Goal: Task Accomplishment & Management: Understand process/instructions

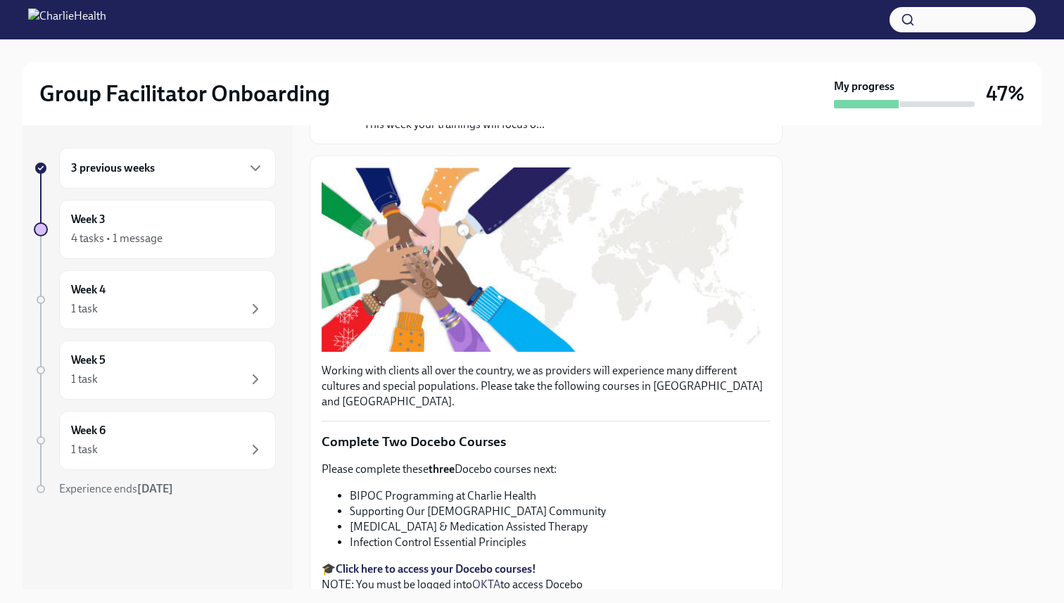
scroll to position [182, 0]
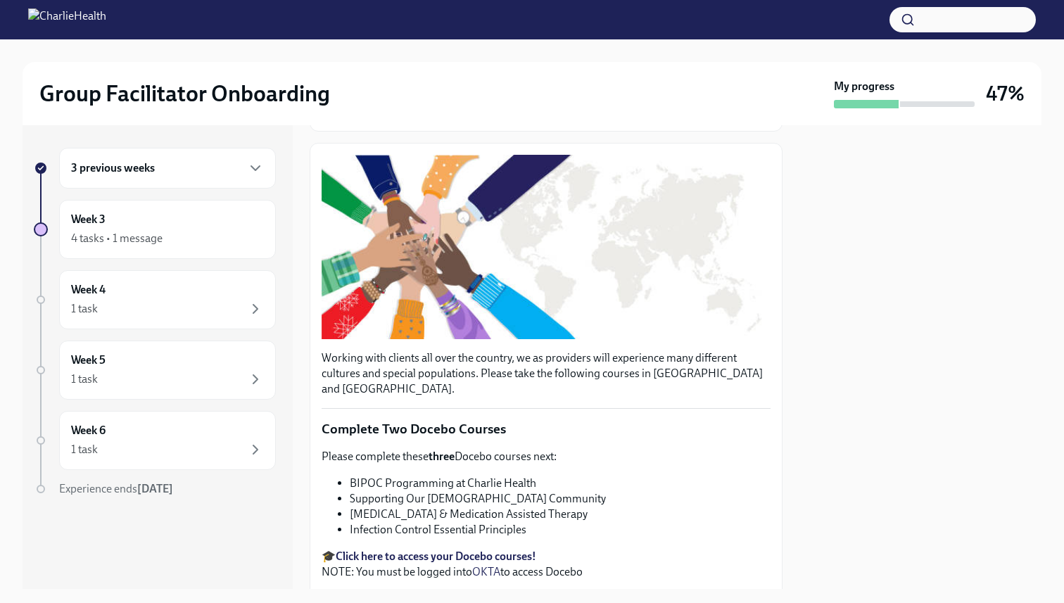
drag, startPoint x: 389, startPoint y: 445, endPoint x: 562, endPoint y: 447, distance: 173.1
click at [562, 449] on p "Please complete these three Docebo courses next:" at bounding box center [545, 456] width 449 height 15
drag, startPoint x: 334, startPoint y: 442, endPoint x: 561, endPoint y: 444, distance: 226.5
click at [561, 449] on p "Please complete these three Docebo courses next:" at bounding box center [545, 456] width 449 height 15
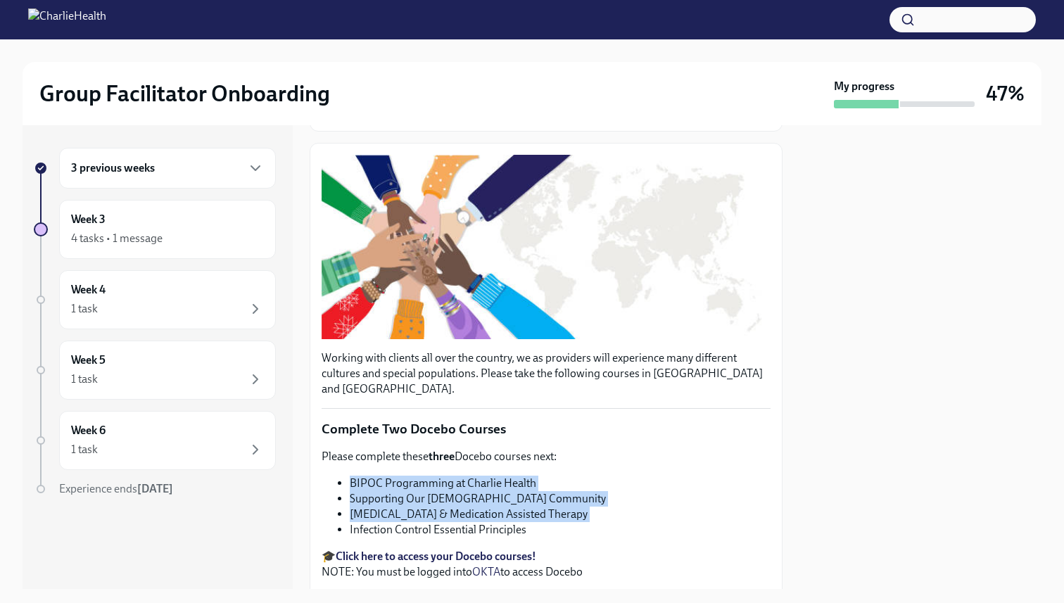
drag, startPoint x: 351, startPoint y: 466, endPoint x: 407, endPoint y: 507, distance: 68.9
click at [407, 507] on ul "BIPOC Programming at Charlie Health Supporting Our [DEMOGRAPHIC_DATA] Community…" at bounding box center [545, 507] width 449 height 62
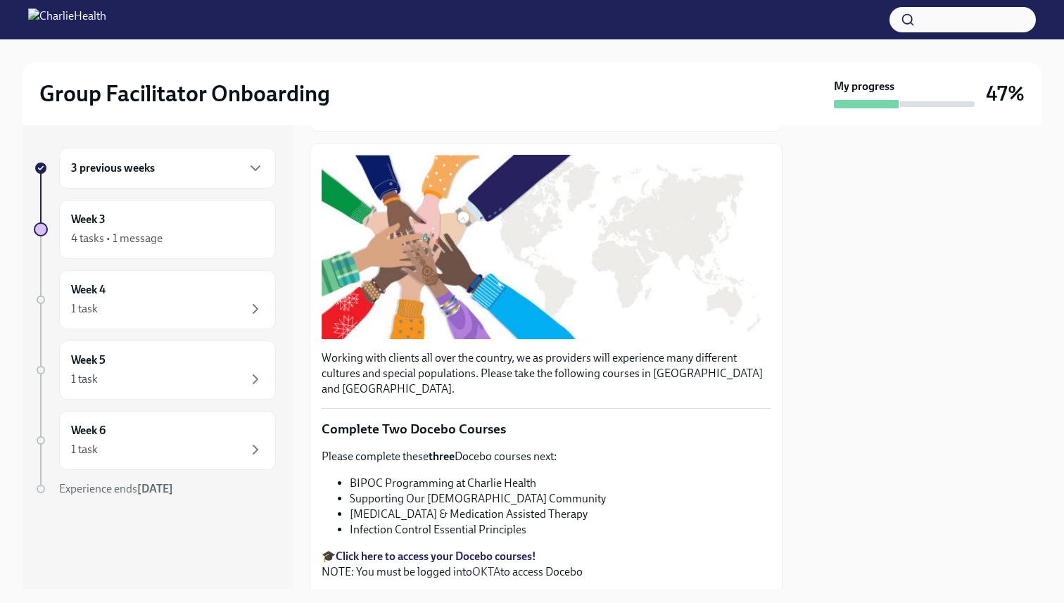
click at [407, 522] on li "Infection Control Essential Principles" at bounding box center [560, 529] width 421 height 15
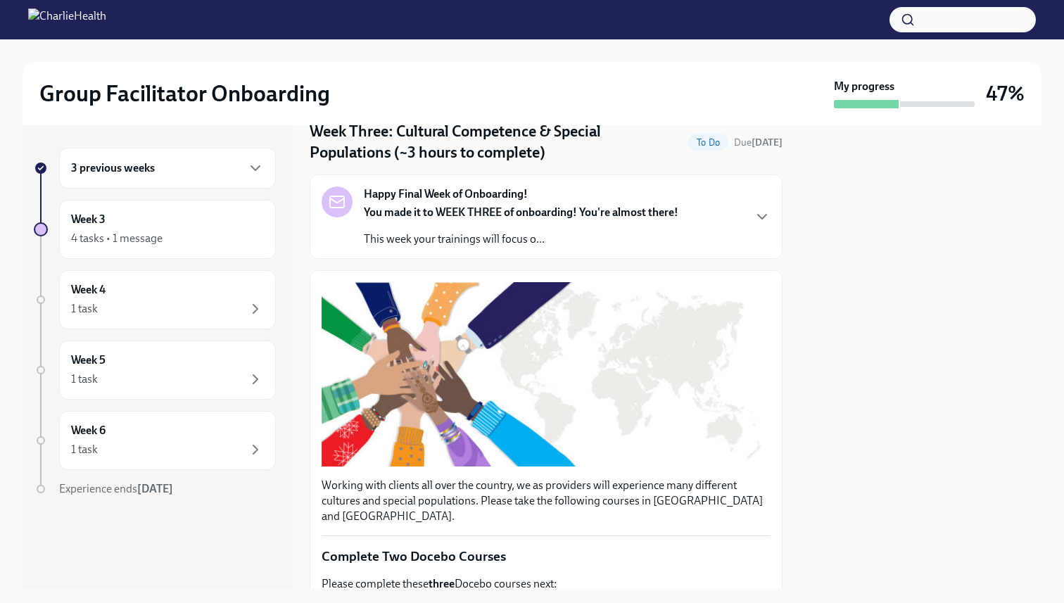
scroll to position [0, 0]
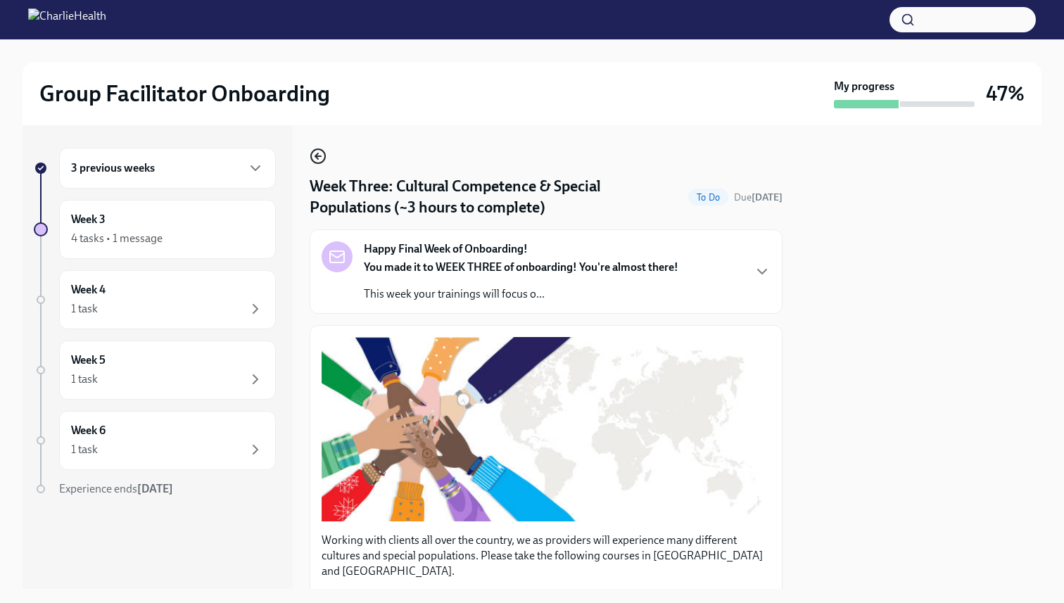
click at [317, 153] on icon "button" at bounding box center [318, 156] width 17 height 17
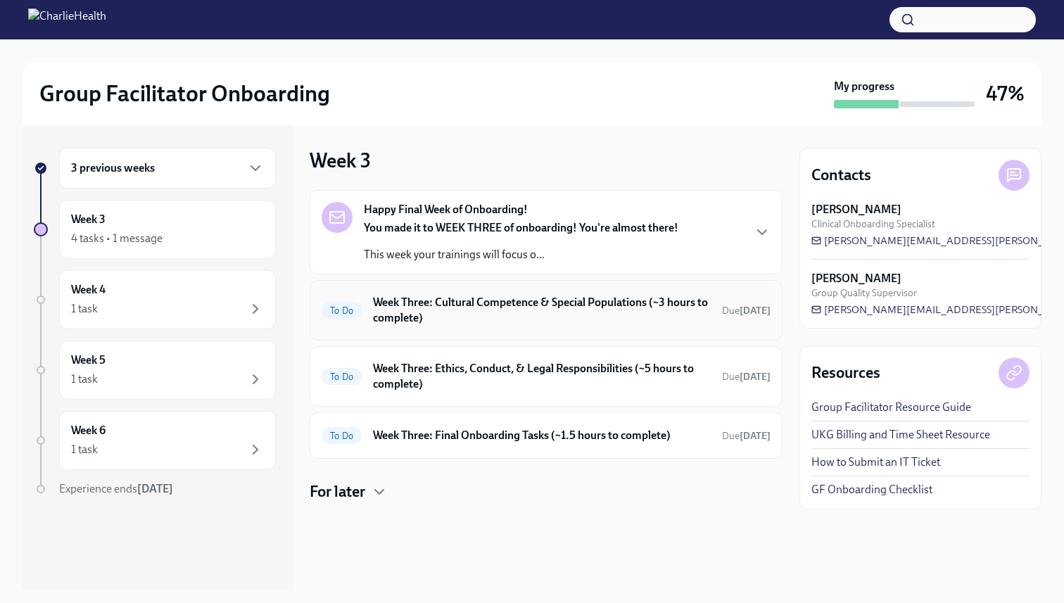
click at [557, 313] on h6 "Week Three: Cultural Competence & Special Populations (~3 hours to complete)" at bounding box center [542, 310] width 338 height 31
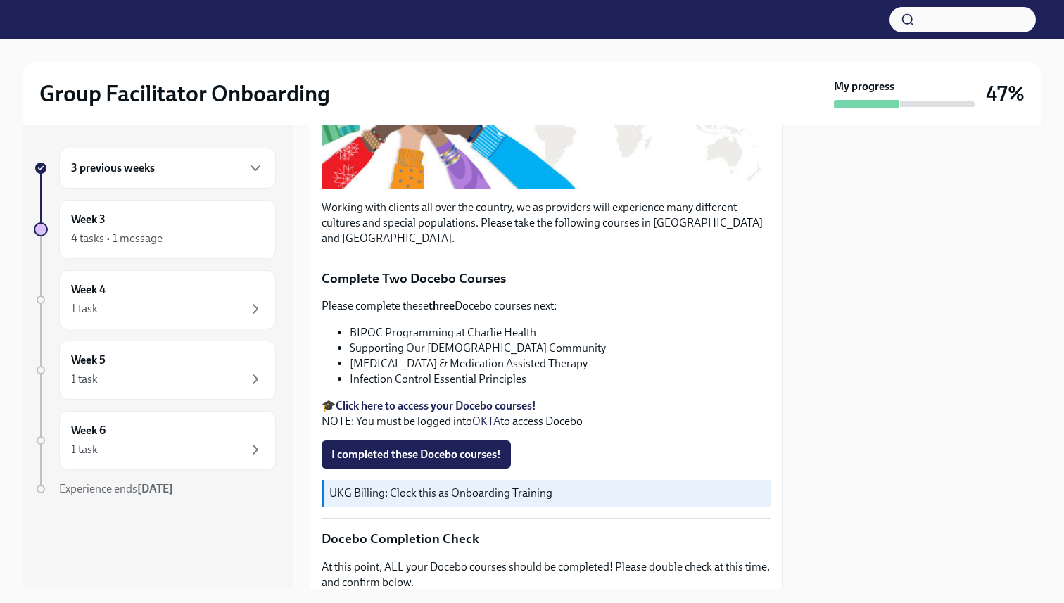
scroll to position [390, 0]
